Goal: Task Accomplishment & Management: Manage account settings

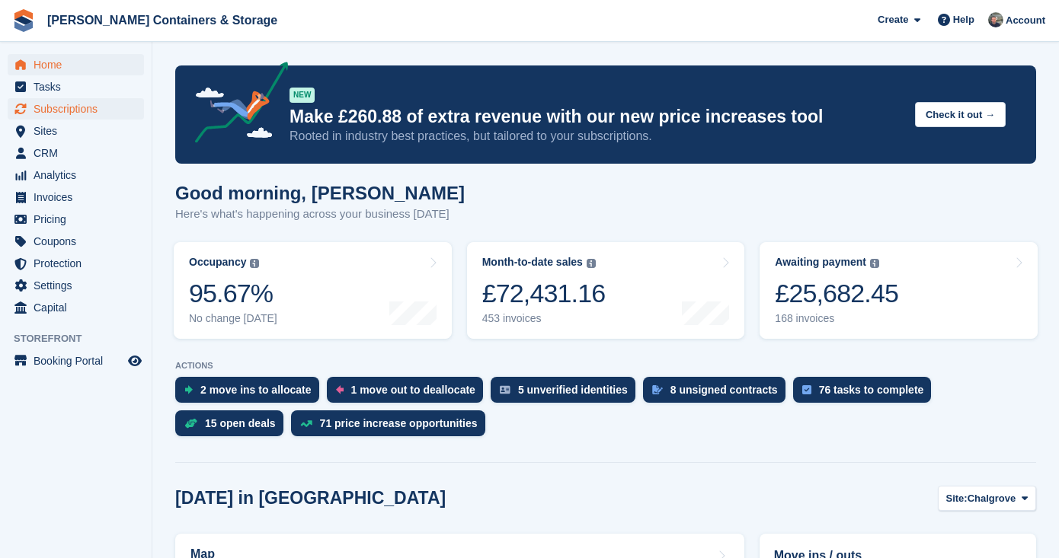
click at [74, 107] on span "Subscriptions" at bounding box center [79, 108] width 91 height 21
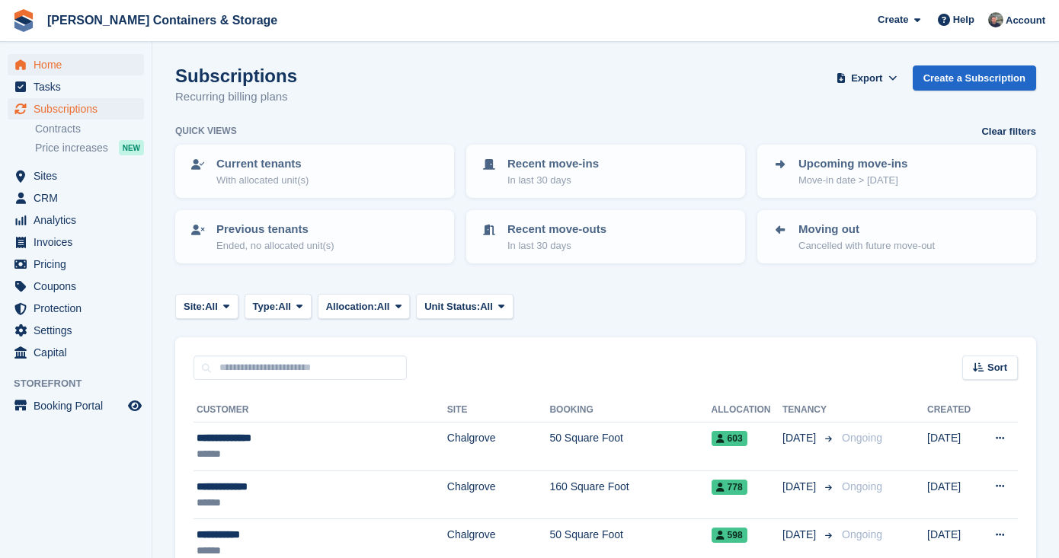
click at [76, 64] on span "Home" at bounding box center [79, 64] width 91 height 21
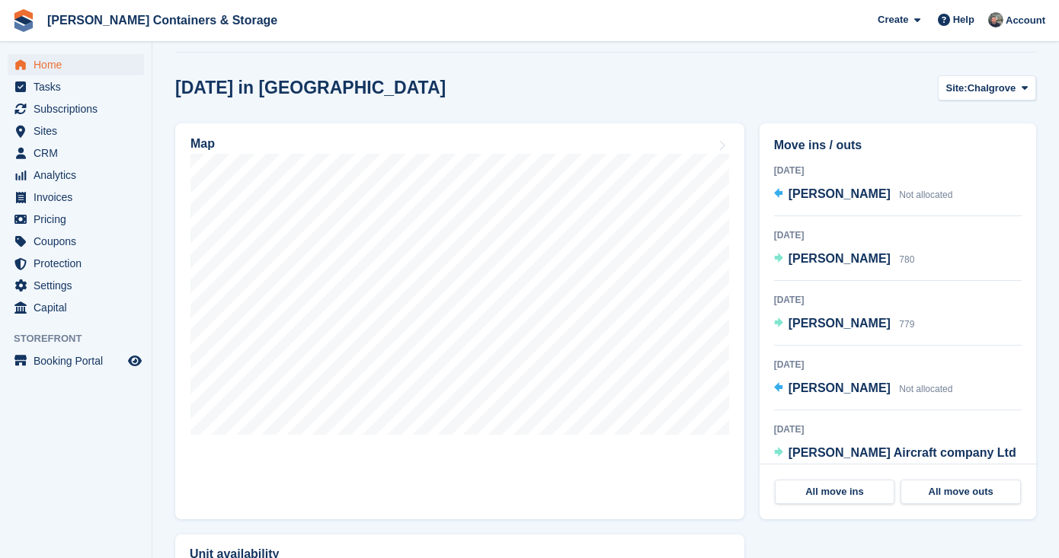
scroll to position [274, 0]
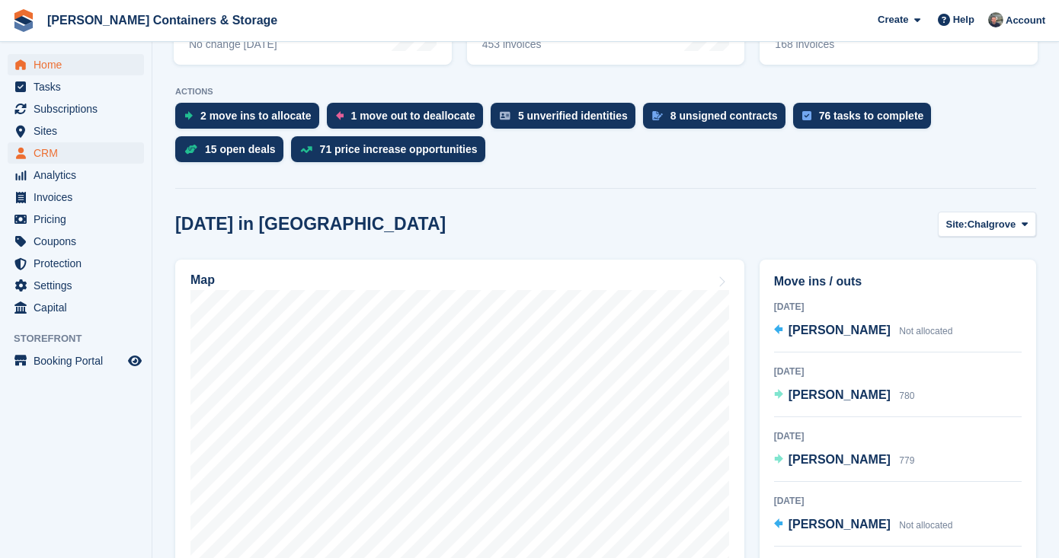
click at [71, 152] on span "CRM" at bounding box center [79, 152] width 91 height 21
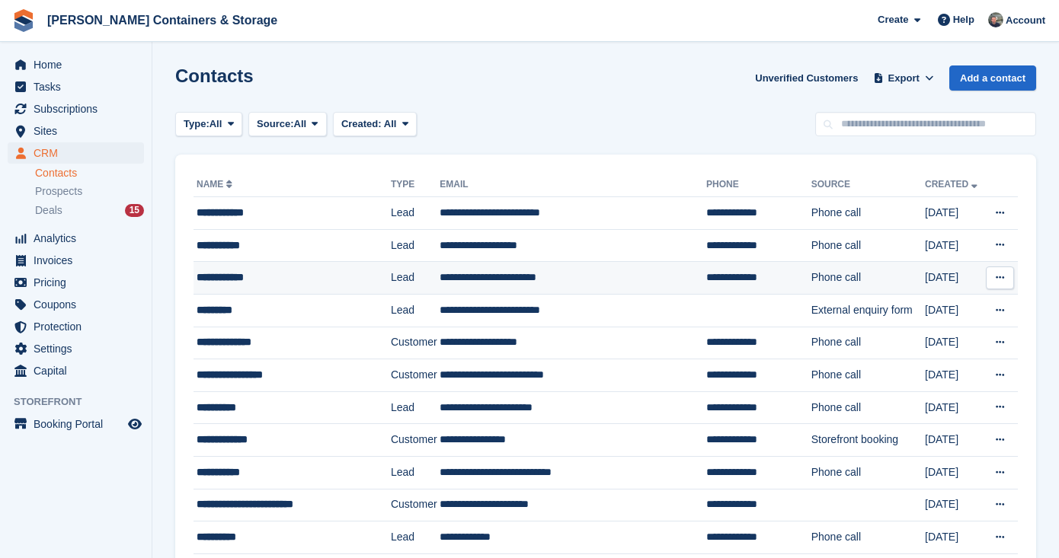
click at [293, 290] on td "**********" at bounding box center [291, 278] width 197 height 33
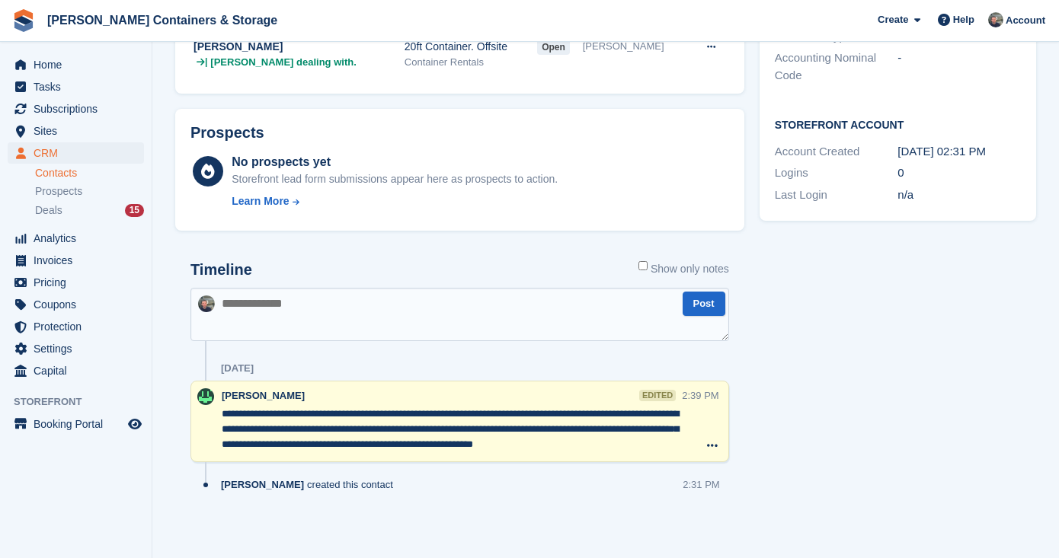
scroll to position [440, 0]
click at [63, 213] on div "Deals 15" at bounding box center [89, 210] width 109 height 14
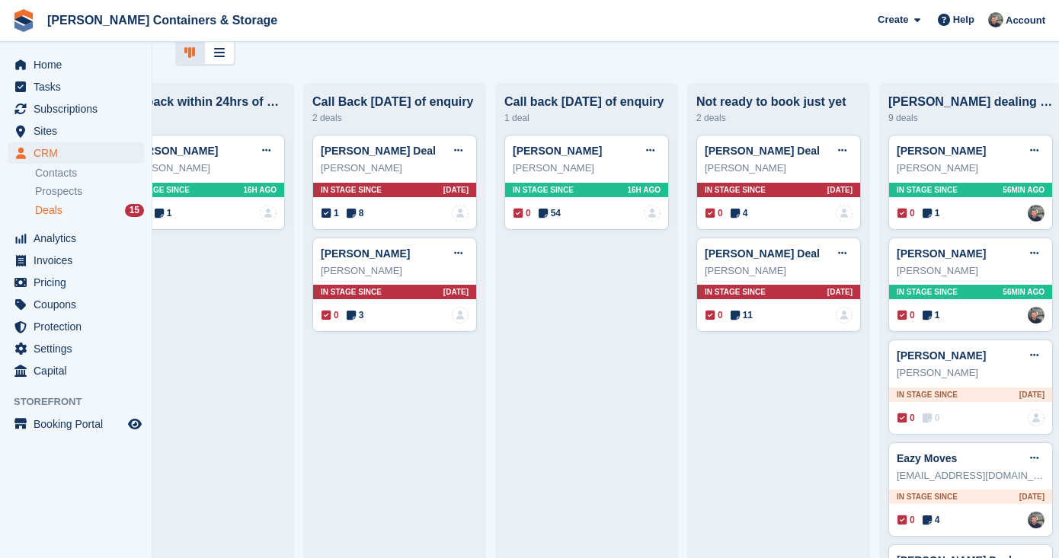
scroll to position [69, 0]
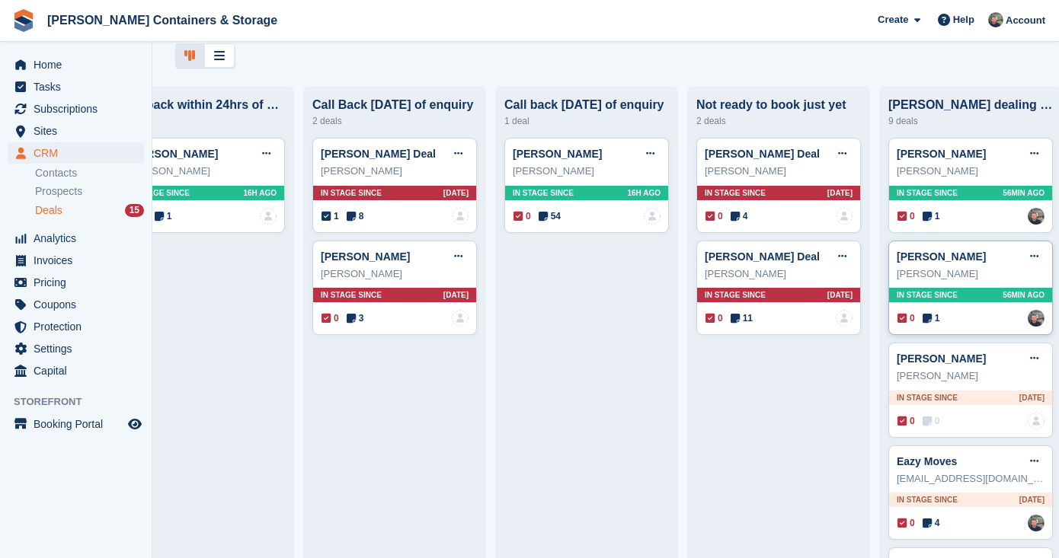
click at [927, 313] on icon at bounding box center [926, 318] width 9 height 11
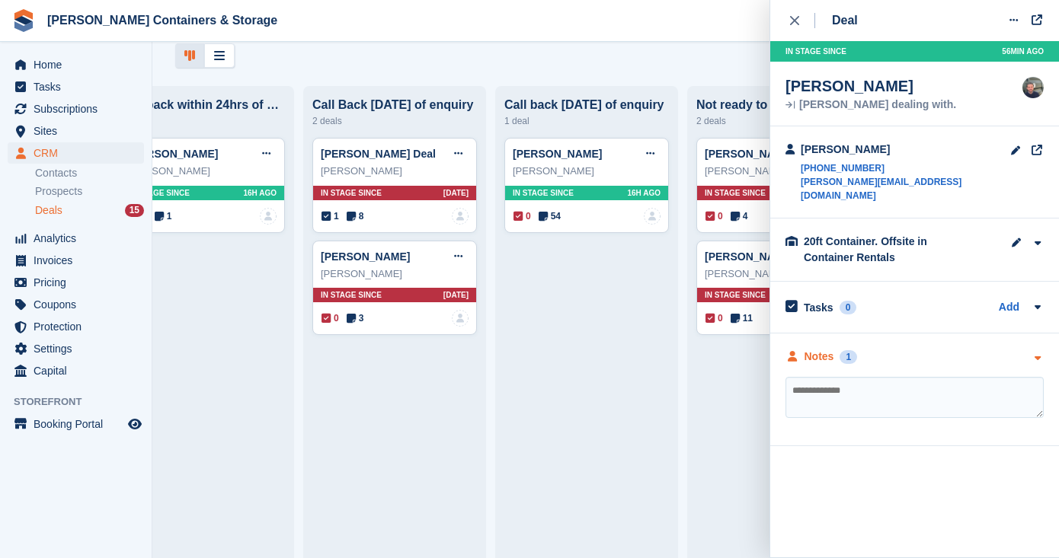
click at [810, 349] on div "Notes" at bounding box center [819, 357] width 30 height 16
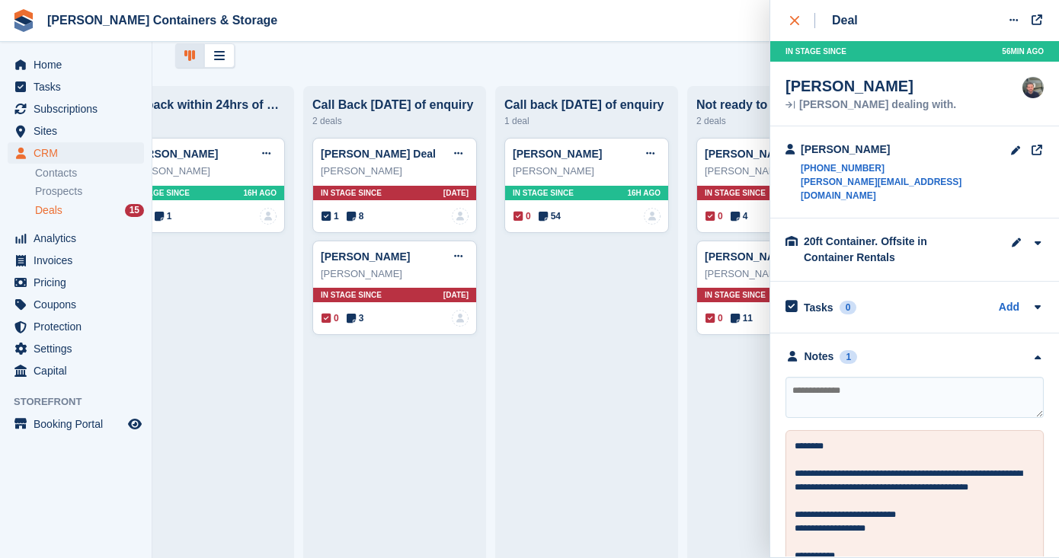
click at [788, 18] on button "close" at bounding box center [802, 20] width 34 height 41
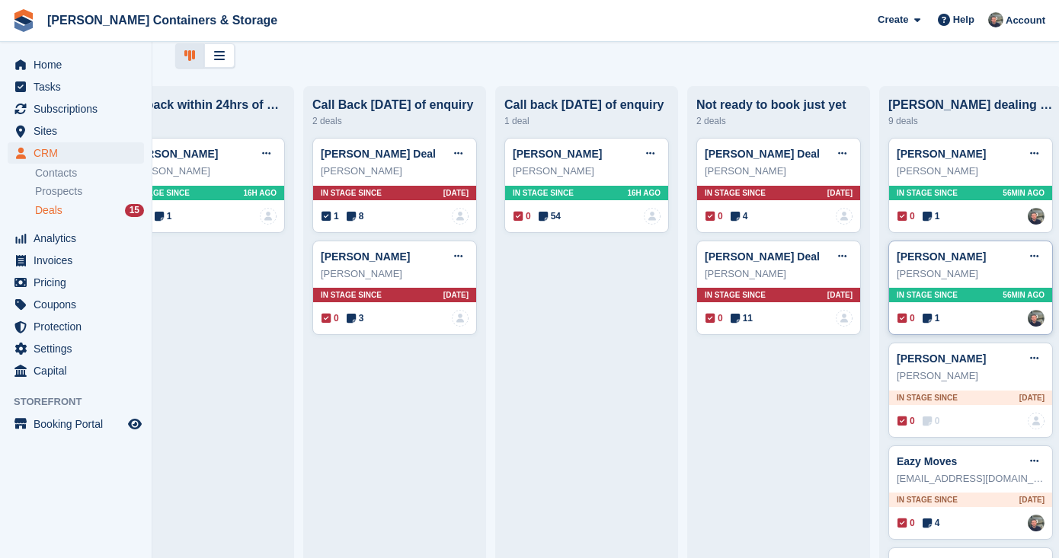
click at [929, 315] on icon at bounding box center [926, 318] width 9 height 11
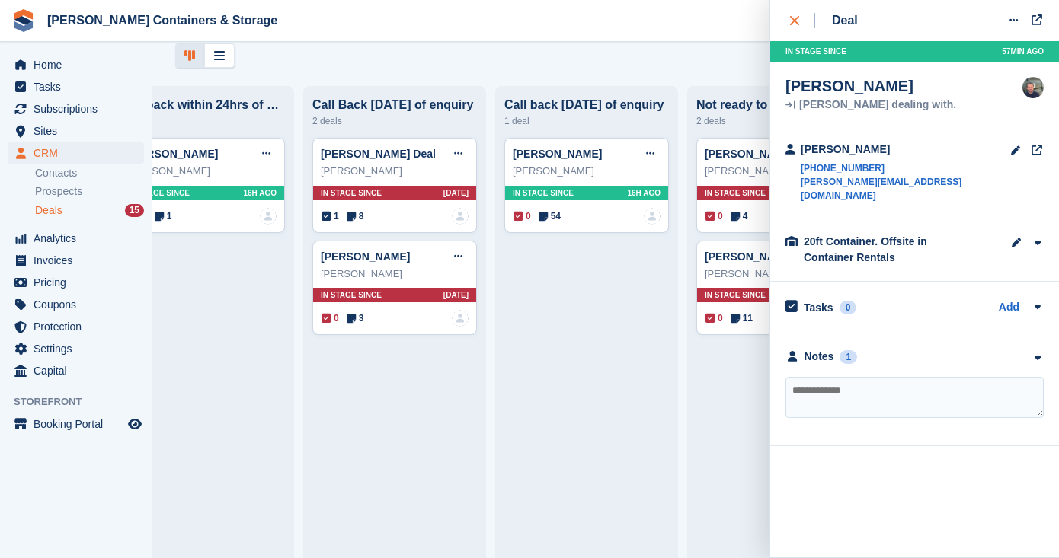
click at [791, 20] on icon "close" at bounding box center [794, 20] width 9 height 9
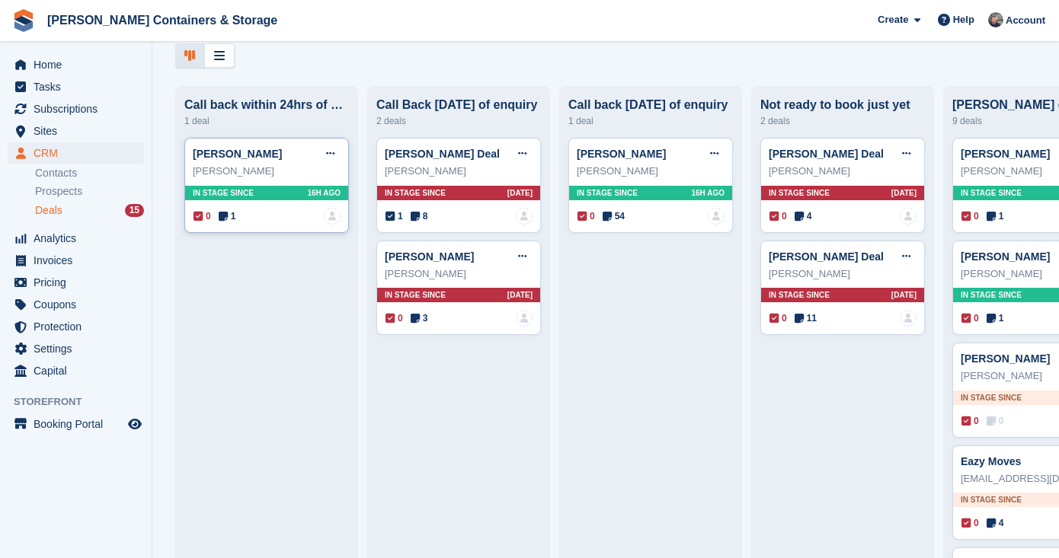
scroll to position [0, 0]
click at [209, 147] on div "Kenan Reeves Edit deal Mark as won Mark as lost Delete deal" at bounding box center [267, 153] width 148 height 23
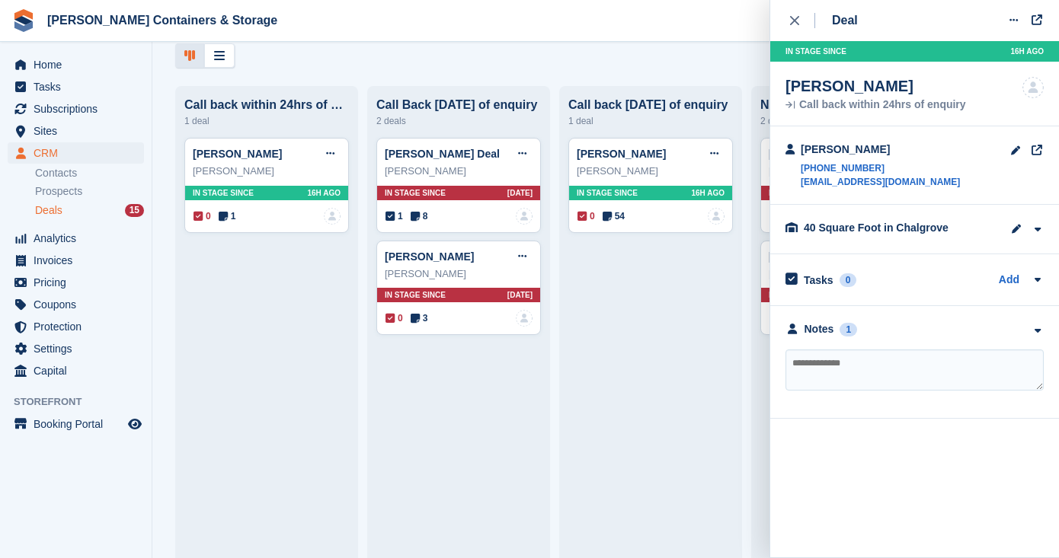
click at [830, 321] on div "**********" at bounding box center [914, 362] width 289 height 113
click at [69, 107] on span "Subscriptions" at bounding box center [79, 108] width 91 height 21
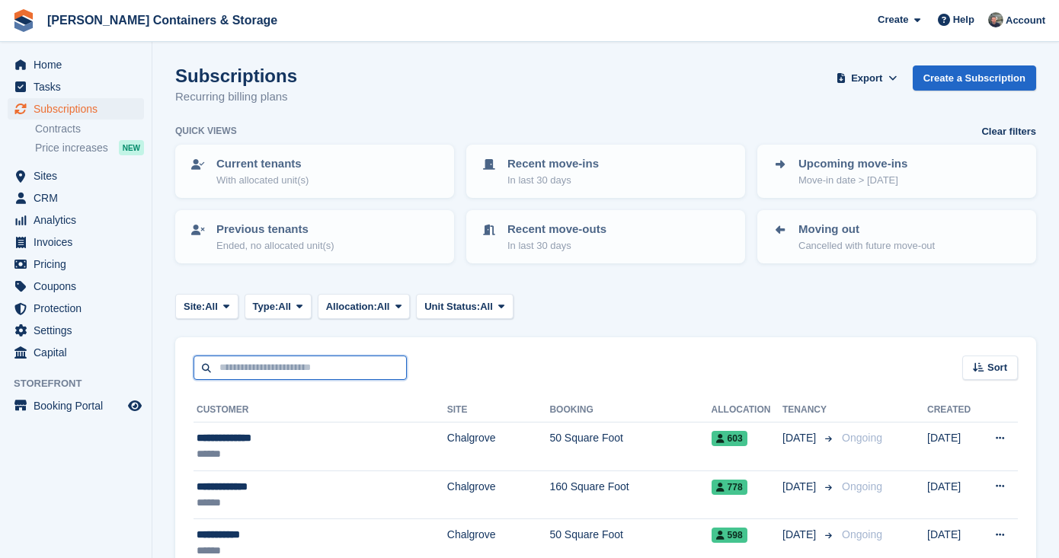
click at [256, 368] on input "text" at bounding box center [299, 368] width 213 height 25
type input "*"
type input "****"
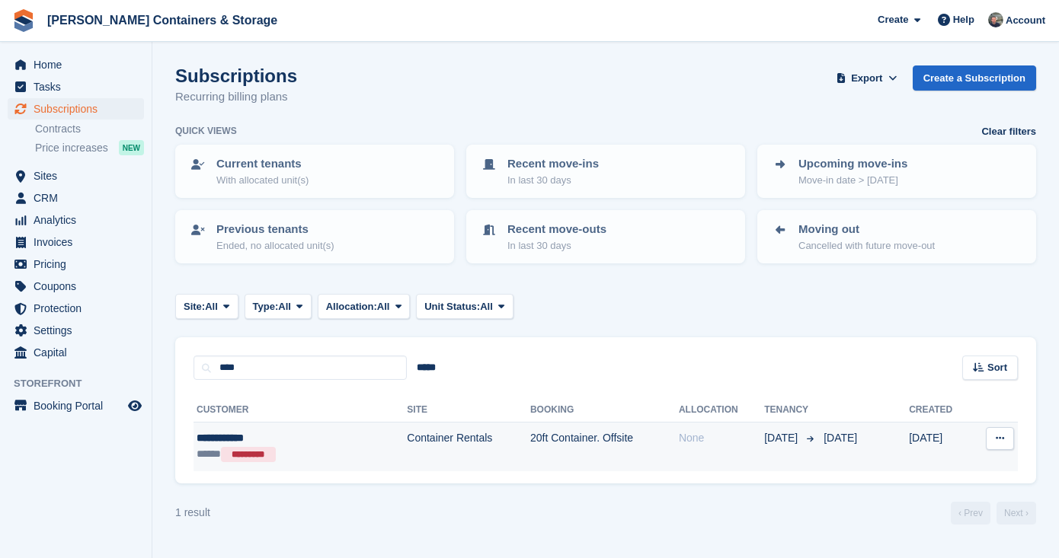
click at [297, 432] on div "**********" at bounding box center [269, 438] width 145 height 16
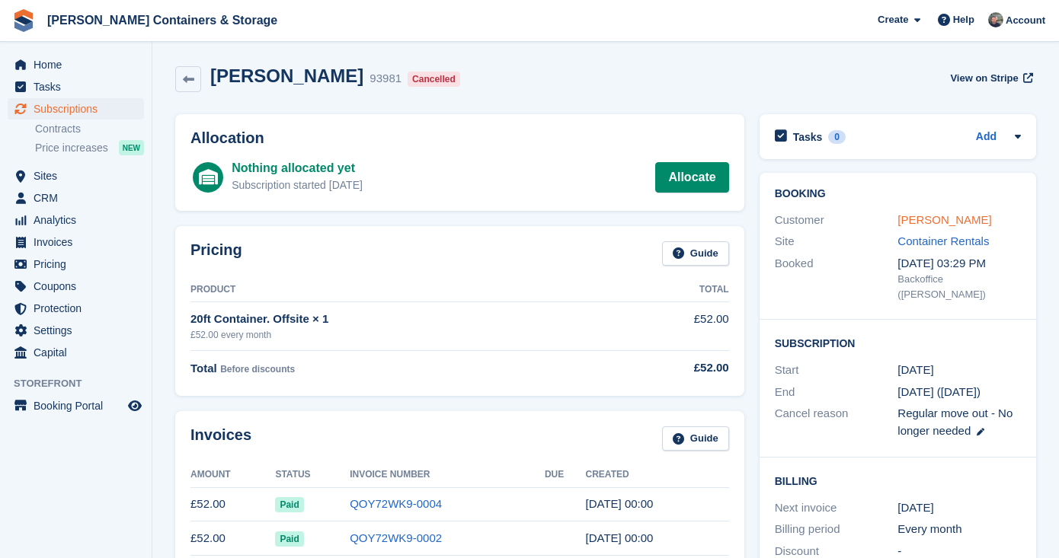
click at [941, 219] on link "Robin Bailey" at bounding box center [944, 219] width 94 height 13
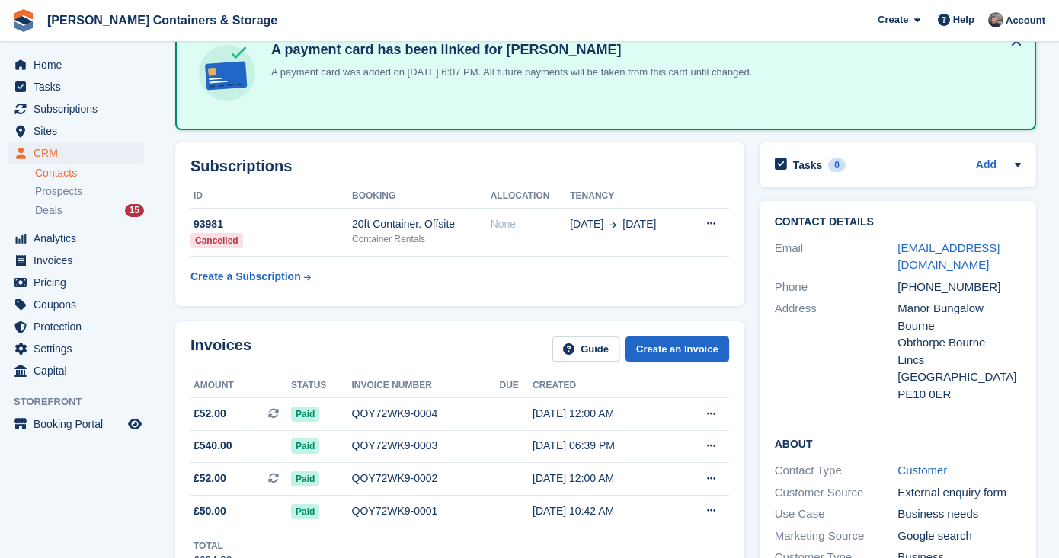
scroll to position [118, 0]
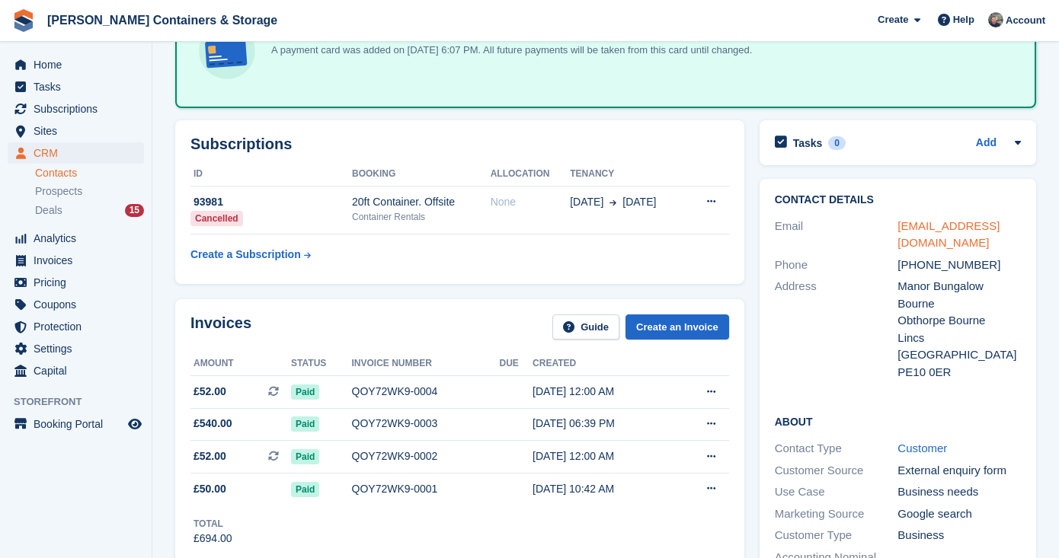
click at [938, 230] on link "randbblasting@hotmail.co.uk" at bounding box center [948, 234] width 102 height 30
click at [56, 66] on span "Home" at bounding box center [79, 64] width 91 height 21
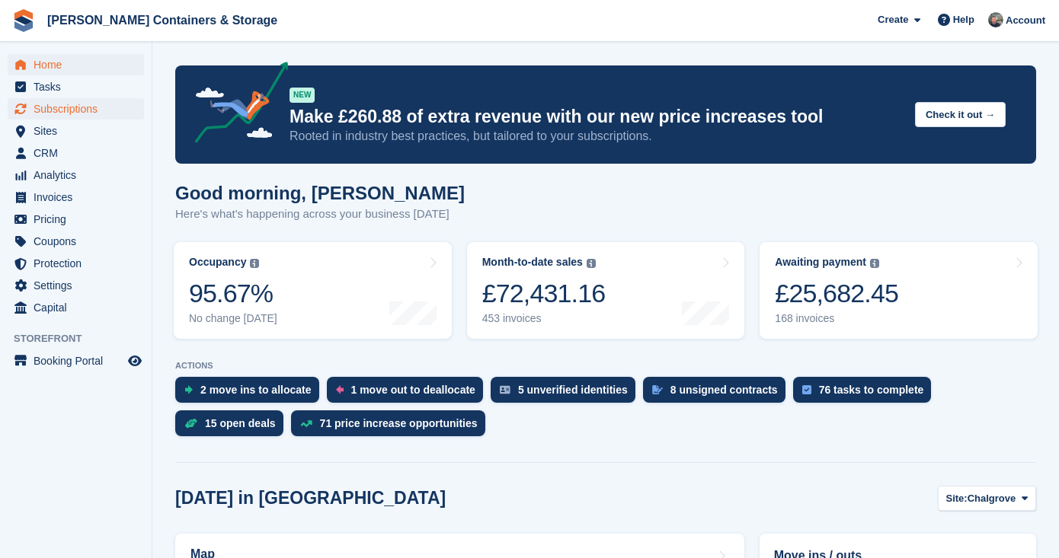
click at [76, 104] on span "Subscriptions" at bounding box center [79, 108] width 91 height 21
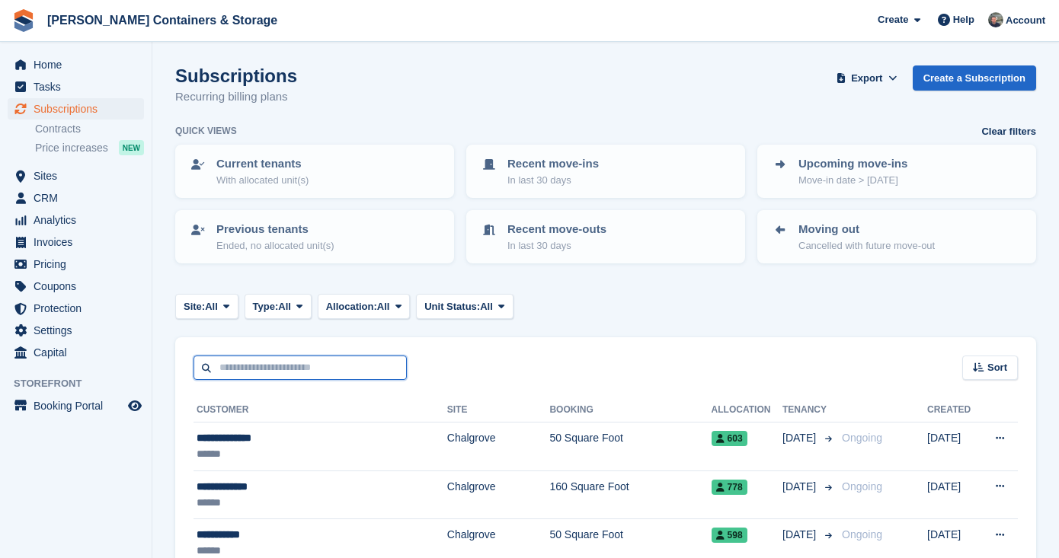
click at [245, 363] on input "text" at bounding box center [299, 368] width 213 height 25
type input "*****"
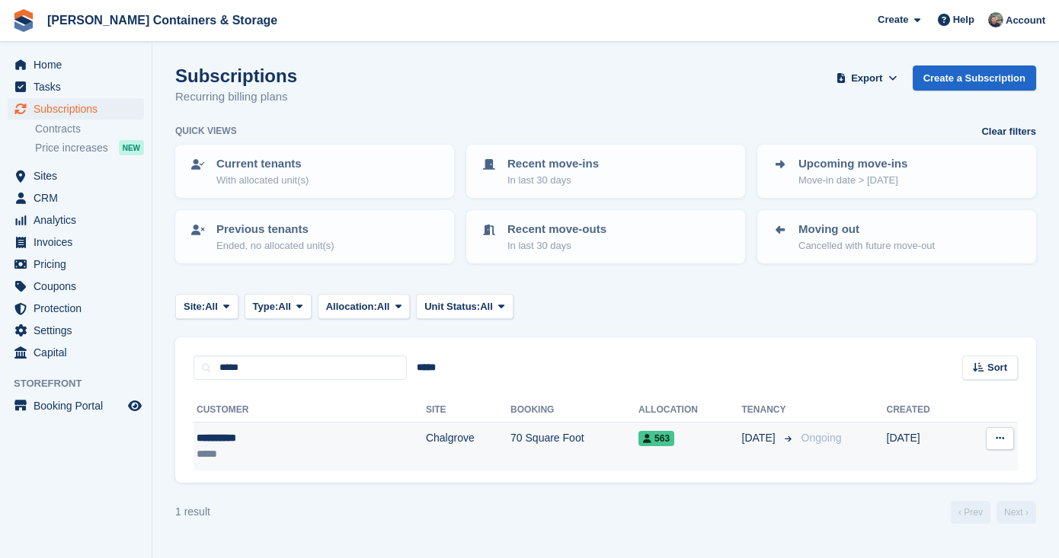
click at [426, 456] on td "Chalgrove" at bounding box center [468, 447] width 85 height 48
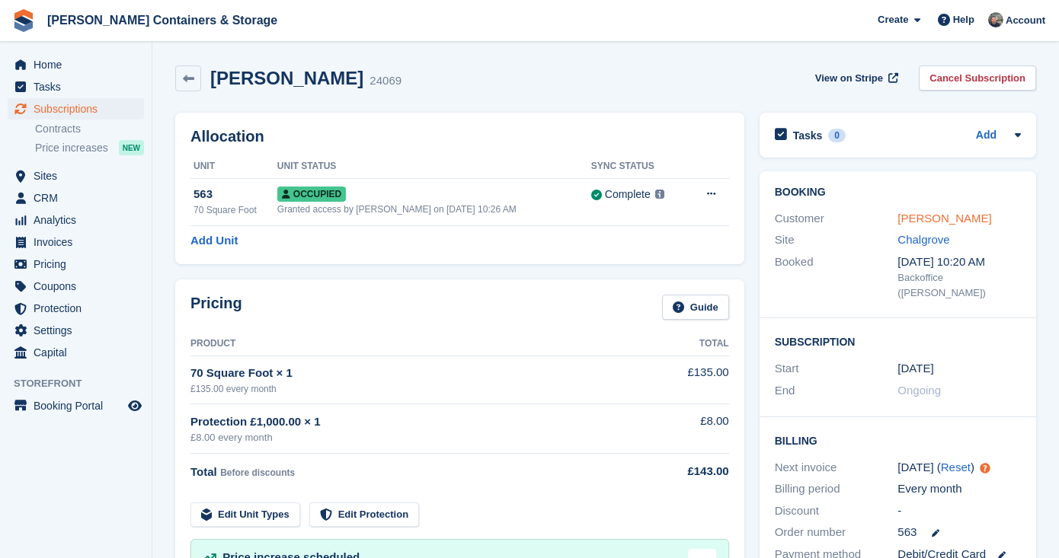
click at [917, 213] on link "Sam Gardom" at bounding box center [944, 218] width 94 height 13
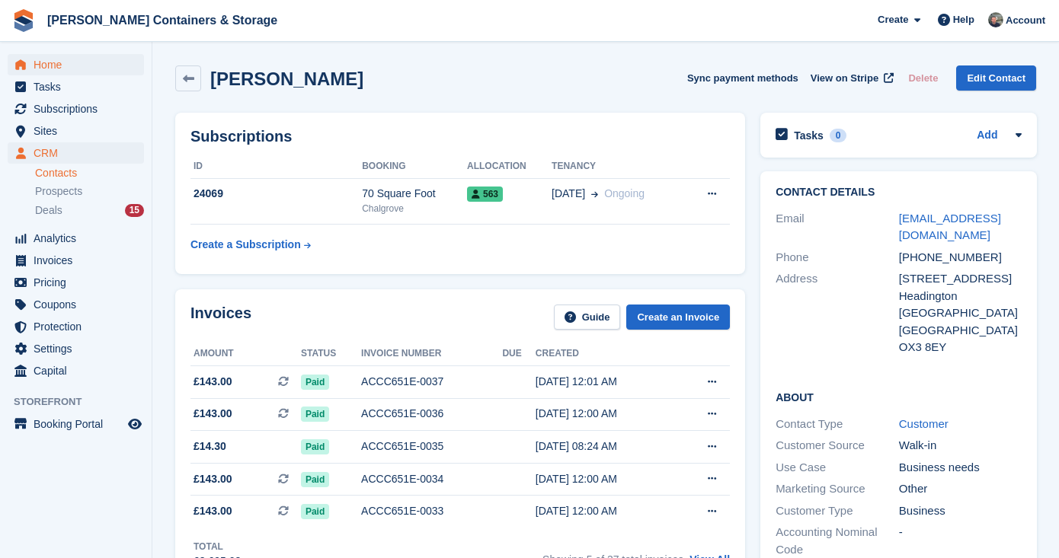
click at [83, 73] on span "Home" at bounding box center [79, 64] width 91 height 21
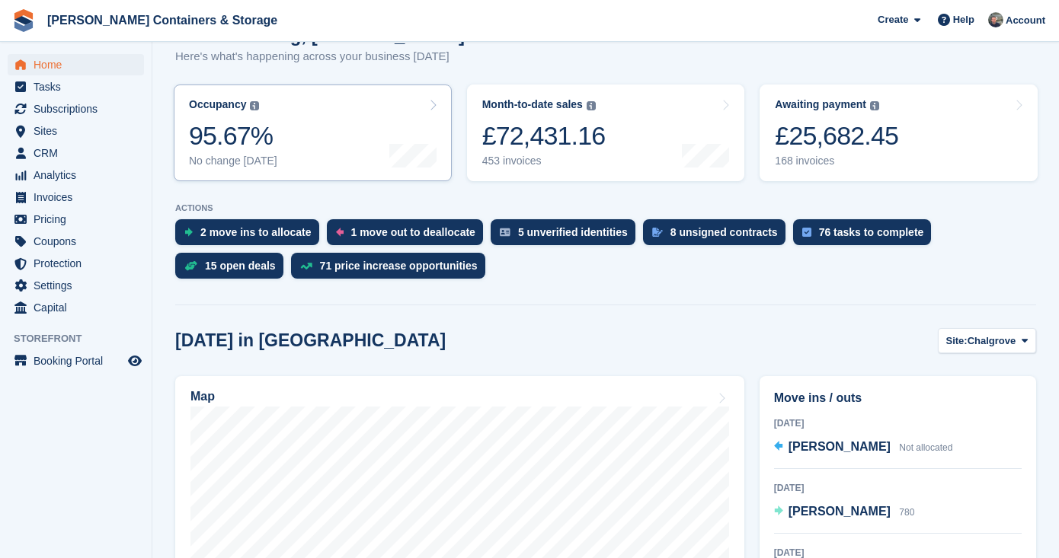
scroll to position [435, 0]
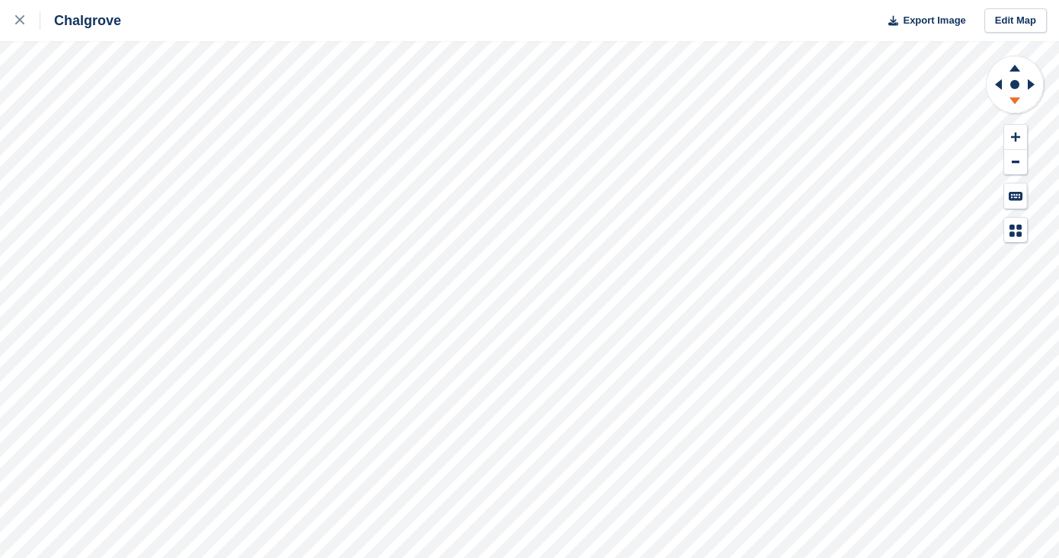
click at [1015, 101] on icon at bounding box center [1014, 101] width 11 height 7
click at [1016, 133] on icon at bounding box center [1015, 137] width 9 height 11
click at [995, 77] on icon at bounding box center [995, 85] width 19 height 40
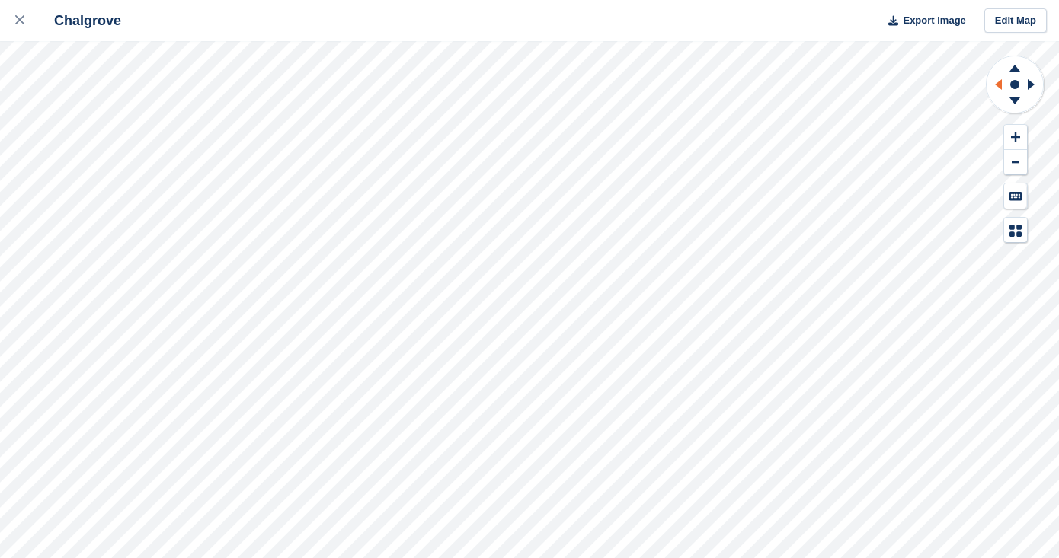
click at [995, 77] on icon at bounding box center [995, 85] width 19 height 40
click at [1020, 133] on button at bounding box center [1015, 137] width 23 height 25
click at [999, 85] on icon at bounding box center [998, 84] width 7 height 11
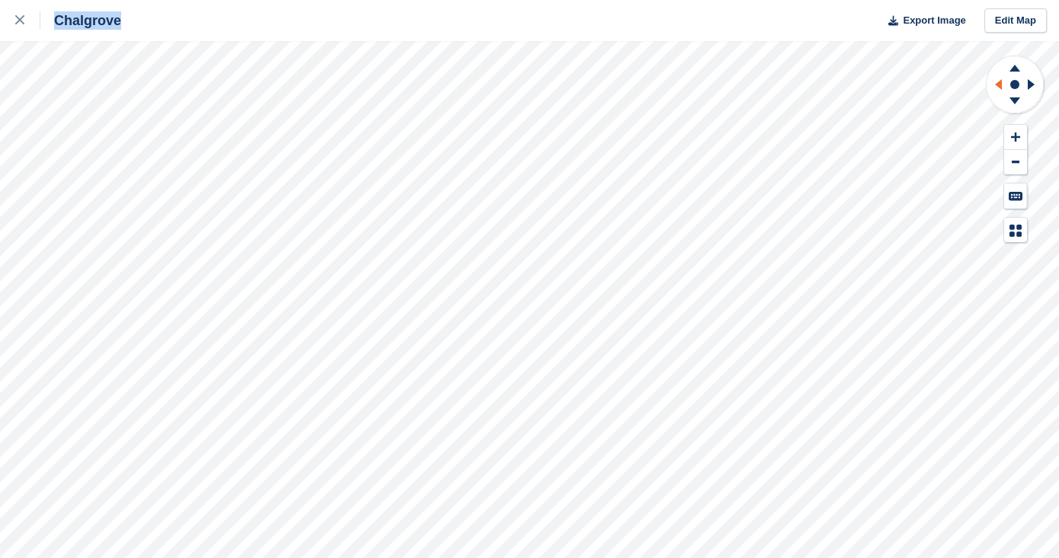
click at [999, 85] on icon at bounding box center [998, 84] width 7 height 11
click at [1020, 141] on button at bounding box center [1015, 137] width 23 height 25
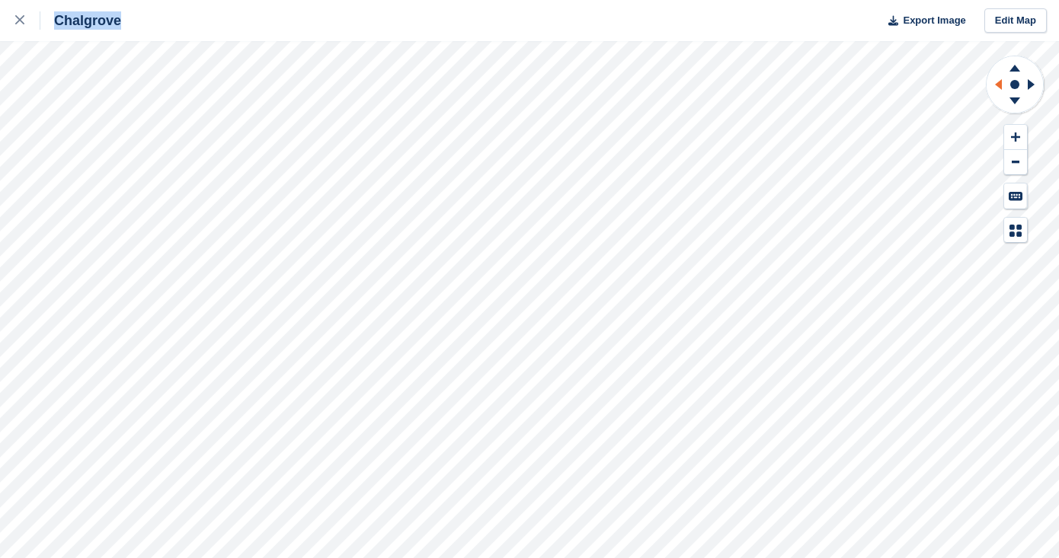
click at [998, 93] on icon at bounding box center [995, 85] width 19 height 40
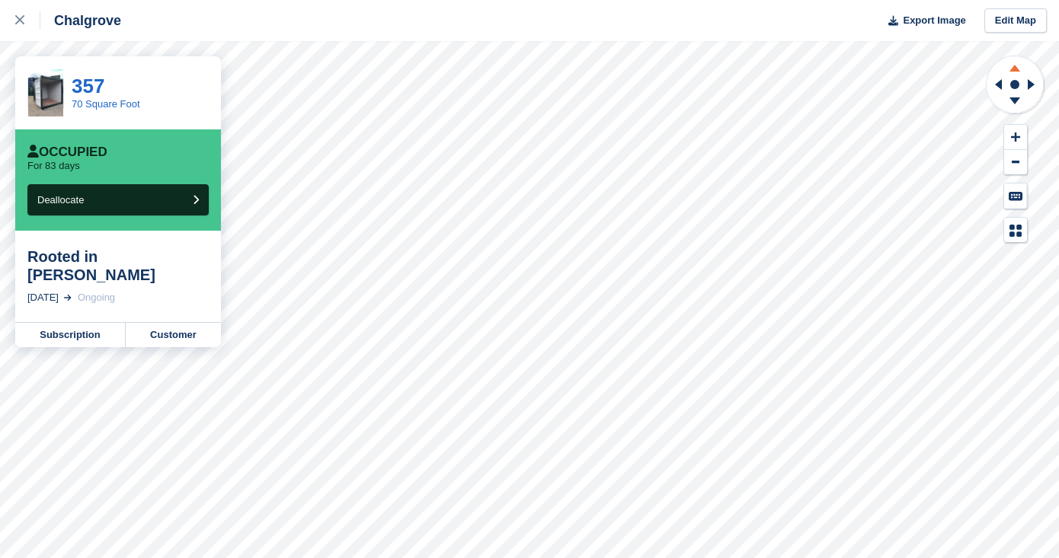
click at [1020, 66] on icon at bounding box center [1015, 65] width 40 height 19
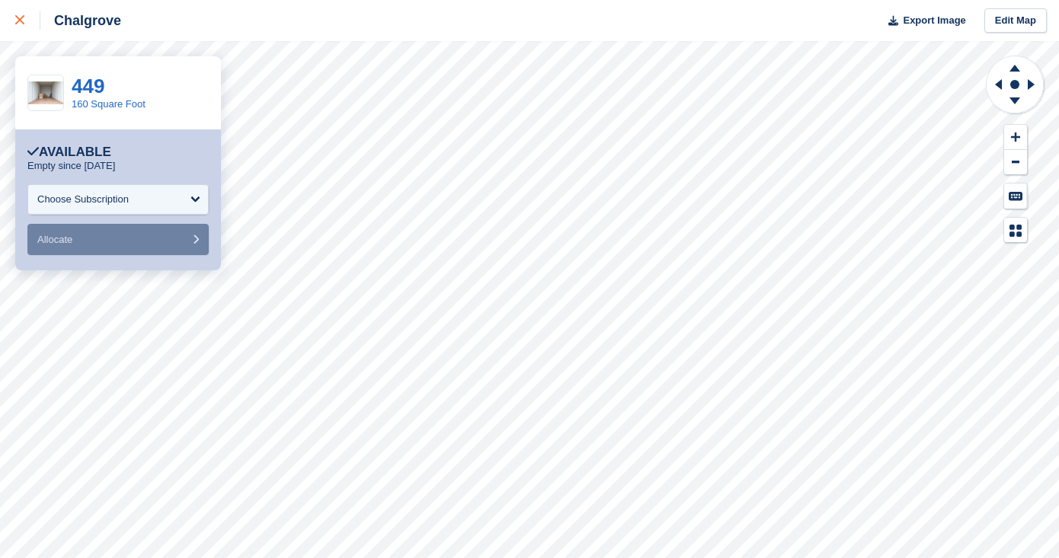
click at [34, 17] on div at bounding box center [27, 20] width 25 height 18
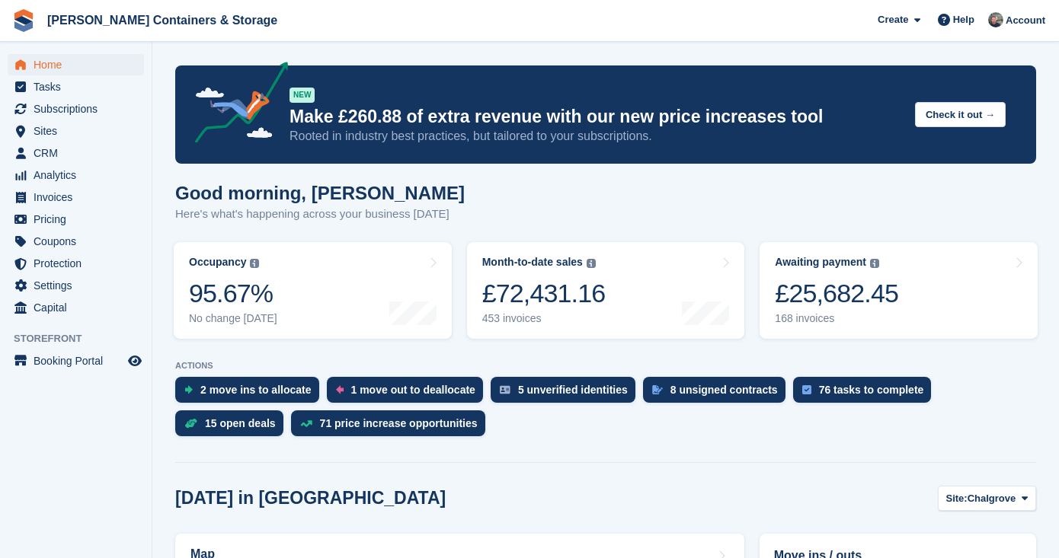
scroll to position [116, 0]
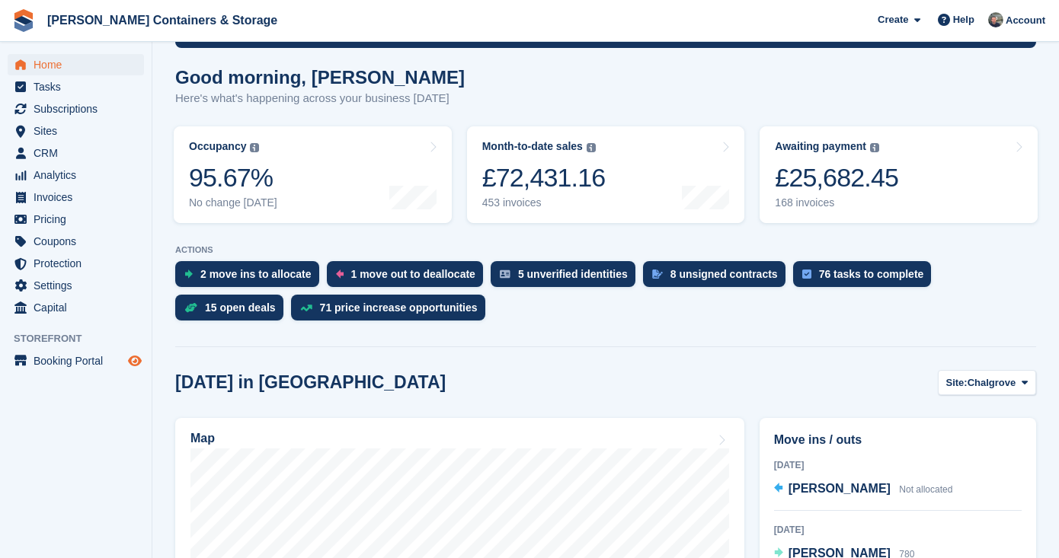
click at [137, 359] on icon "Preview store" at bounding box center [135, 361] width 14 height 12
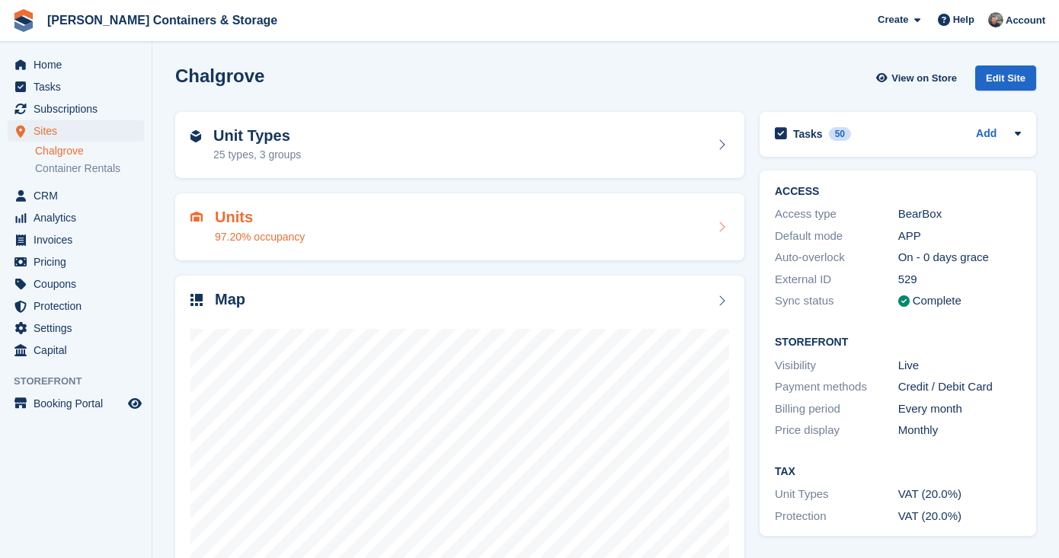
click at [241, 219] on h2 "Units" at bounding box center [260, 218] width 90 height 18
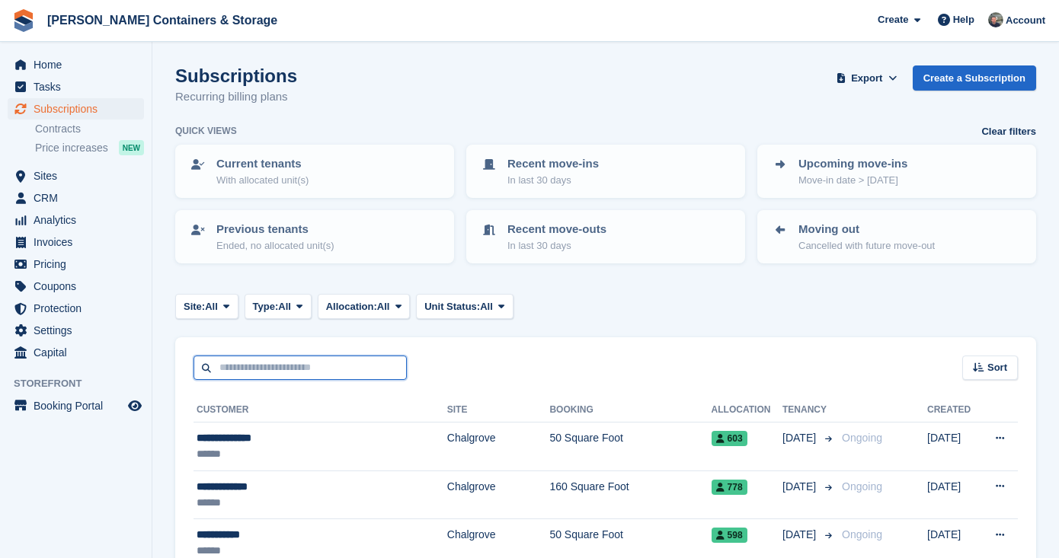
click at [265, 368] on input "text" at bounding box center [299, 368] width 213 height 25
type input "***"
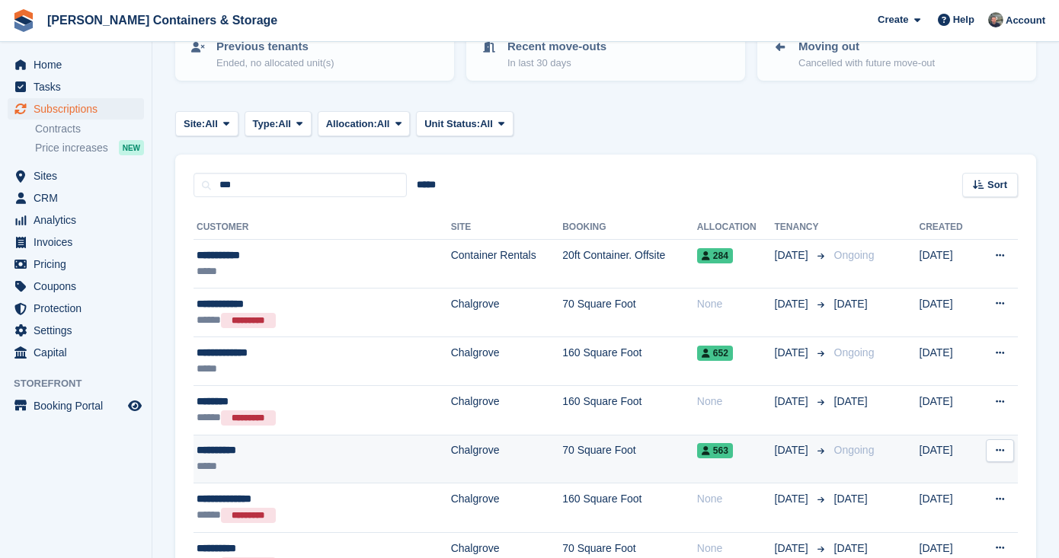
scroll to position [184, 0]
click at [387, 464] on div "*****" at bounding box center [293, 467] width 193 height 16
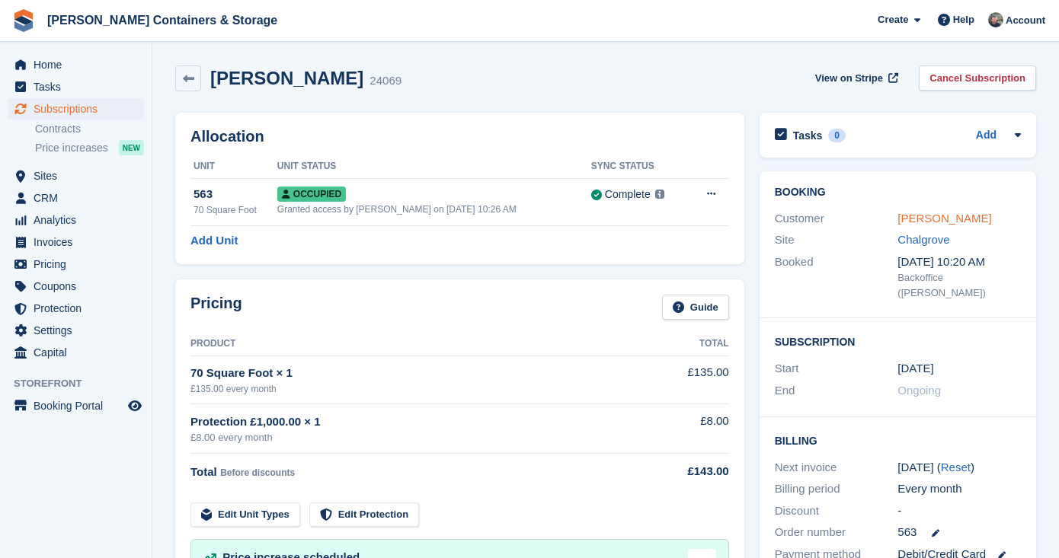
click at [933, 222] on link "[PERSON_NAME]" at bounding box center [944, 218] width 94 height 13
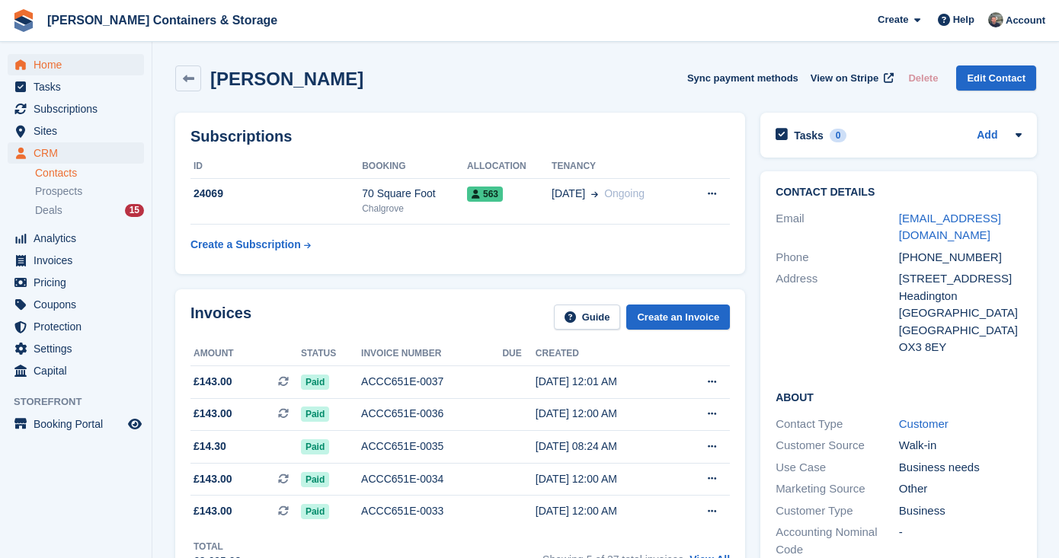
click at [49, 66] on span "Home" at bounding box center [79, 64] width 91 height 21
